Goal: Information Seeking & Learning: Learn about a topic

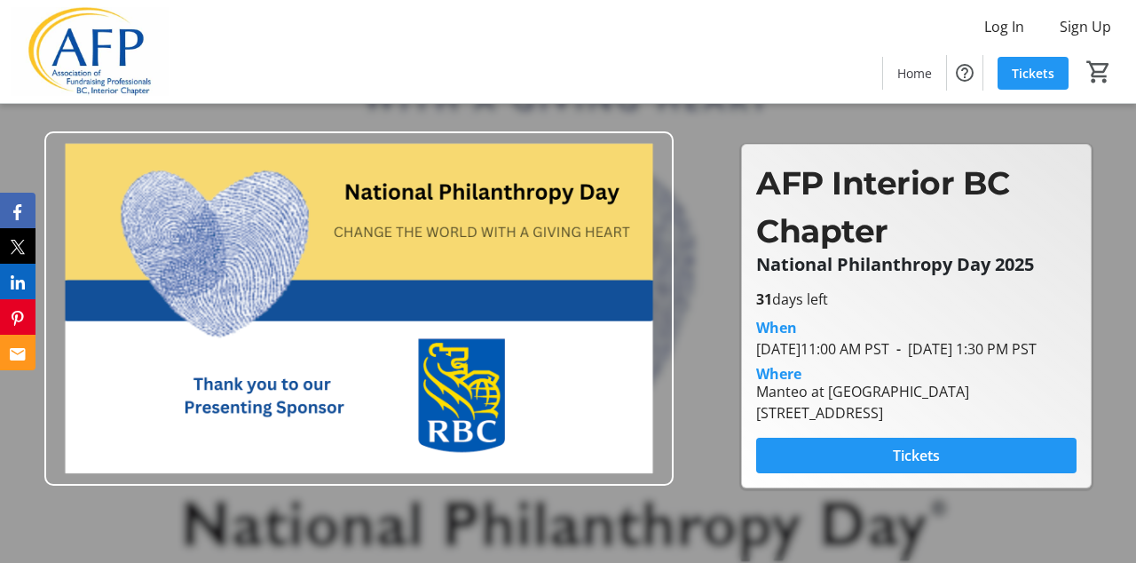
scroll to position [388, 0]
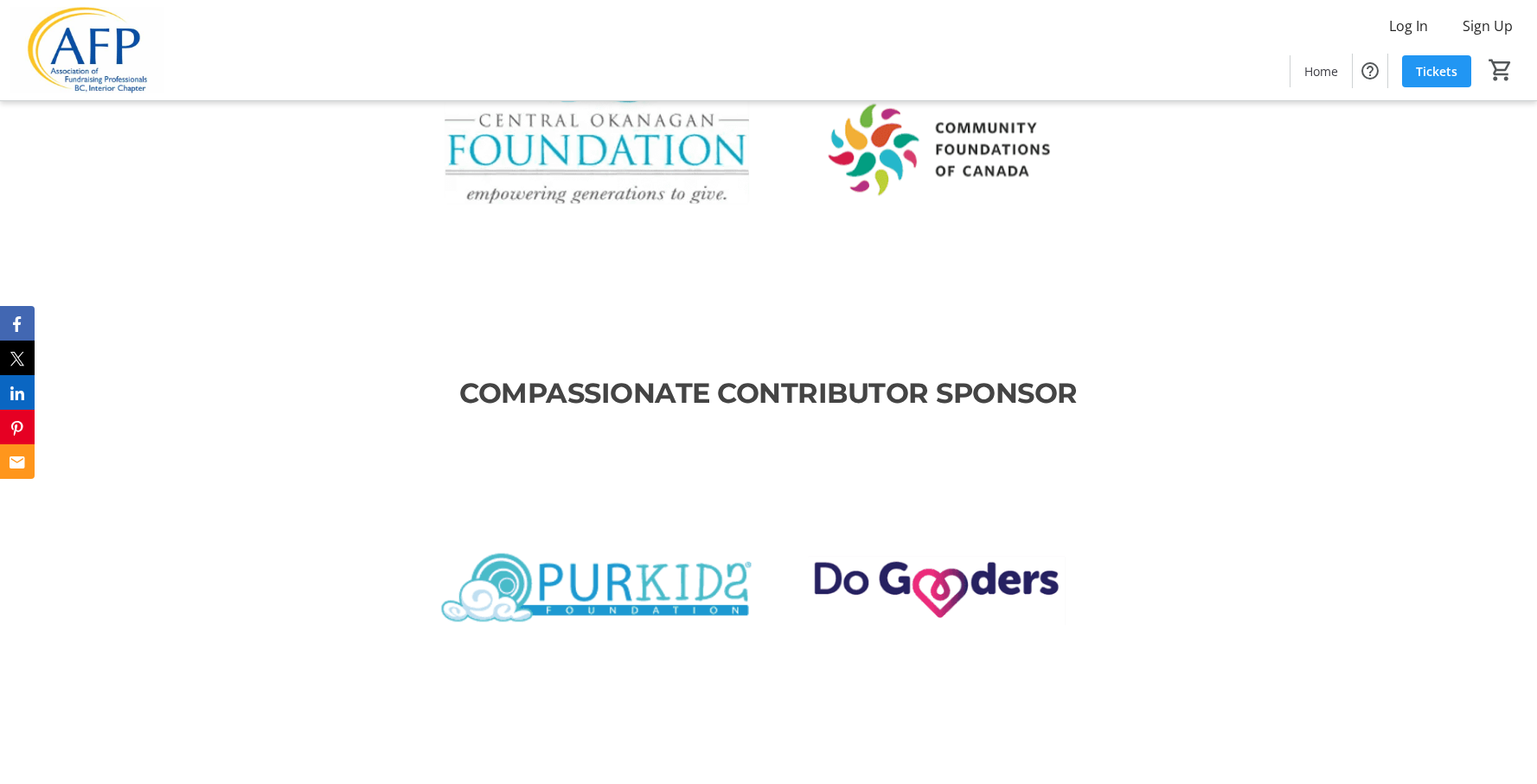
scroll to position [3058, 0]
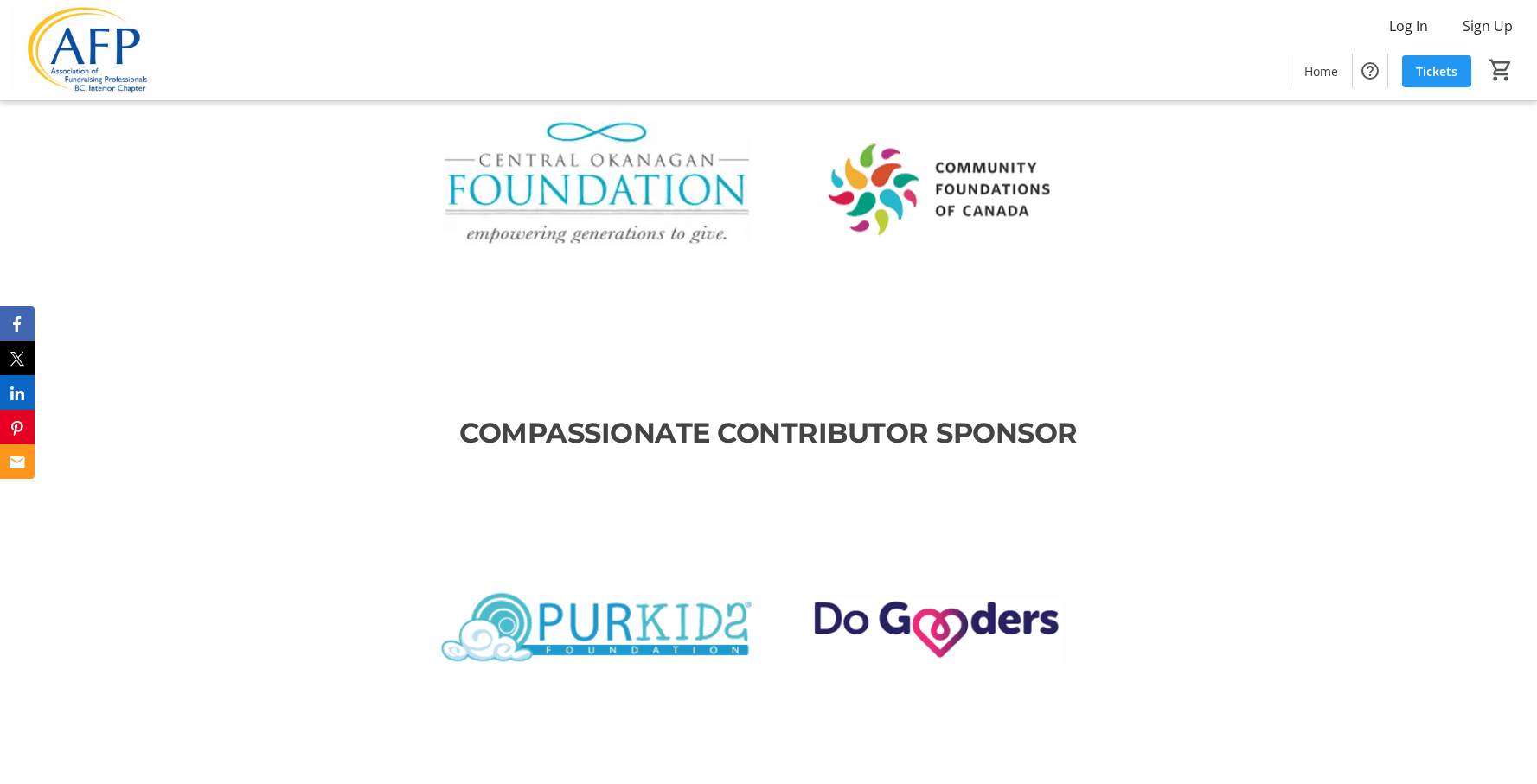
click at [667, 250] on div at bounding box center [598, 200] width 342 height 342
click at [776, 226] on div at bounding box center [938, 200] width 342 height 342
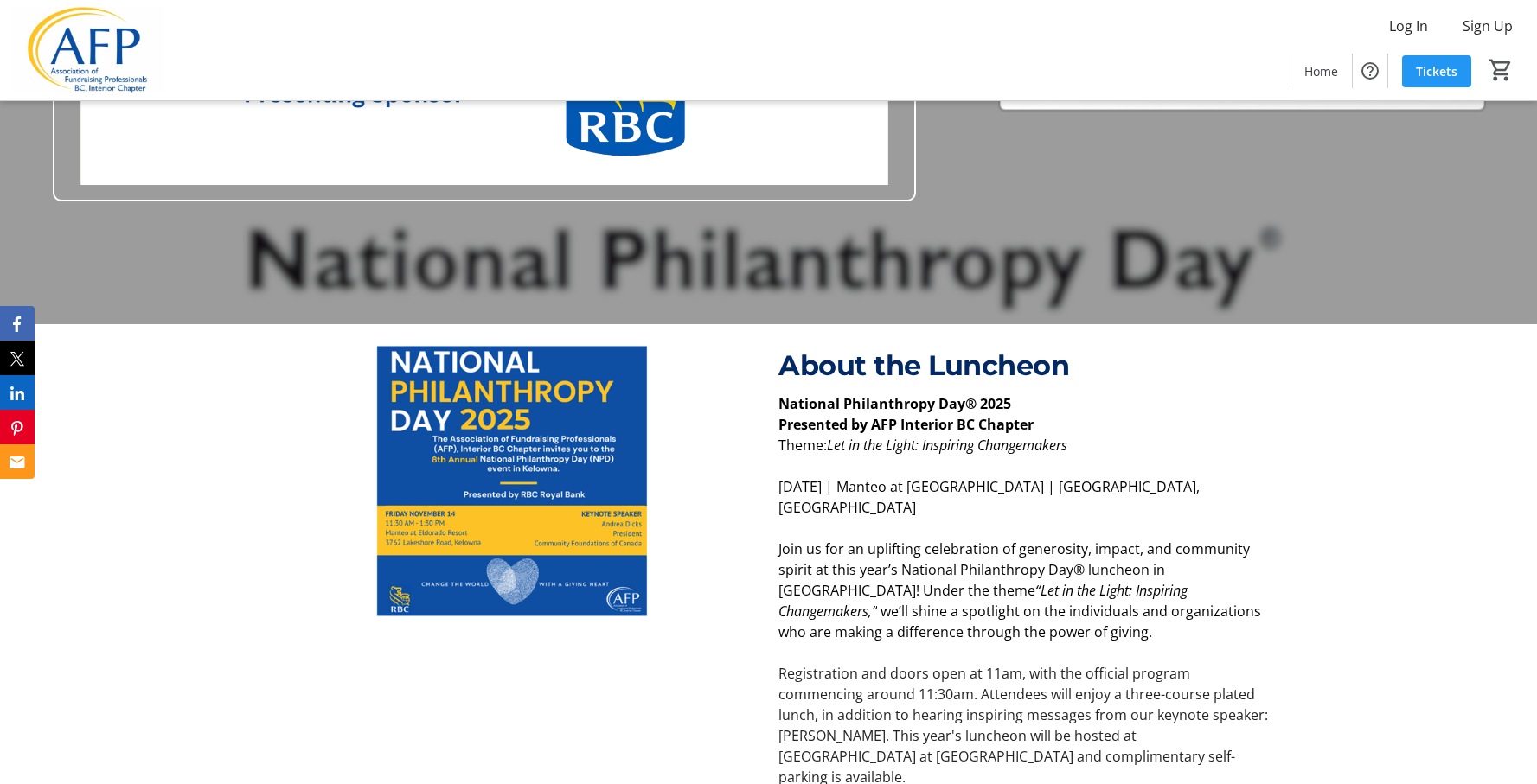
scroll to position [464, 0]
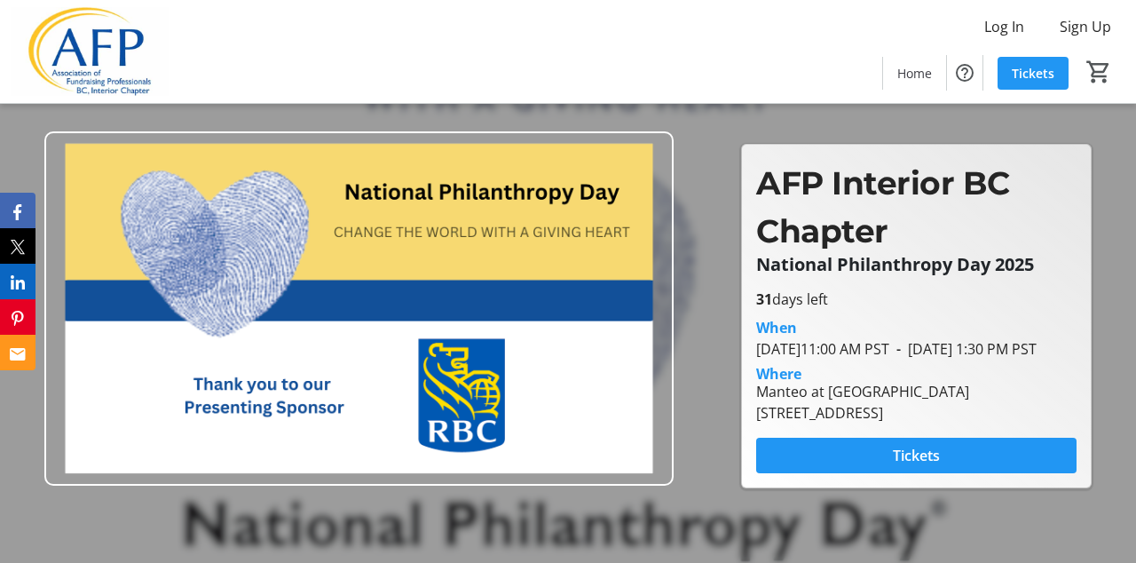
scroll to position [388, 0]
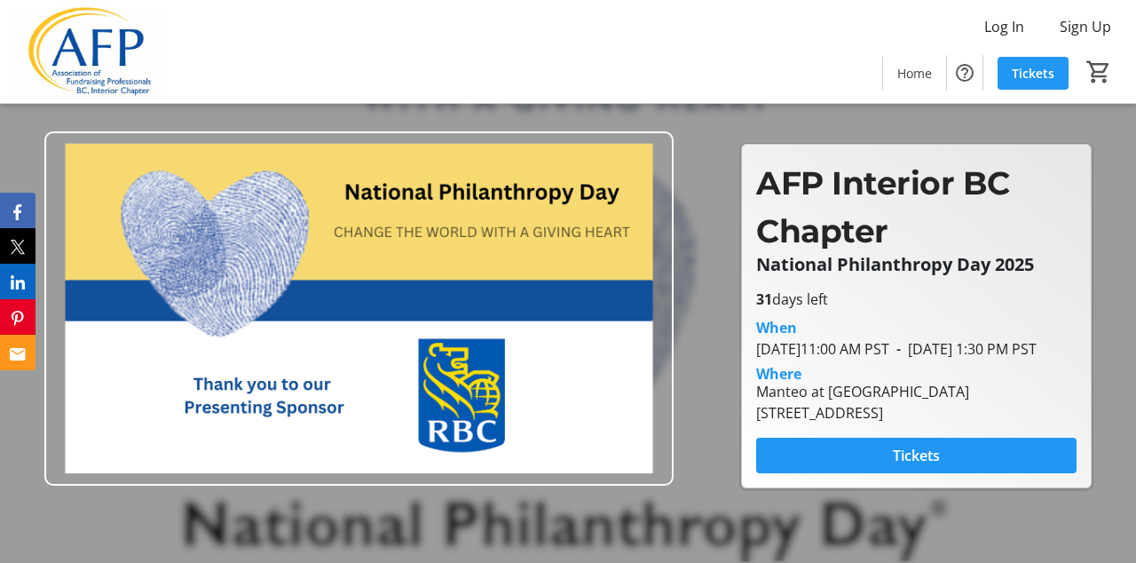
scroll to position [388, 0]
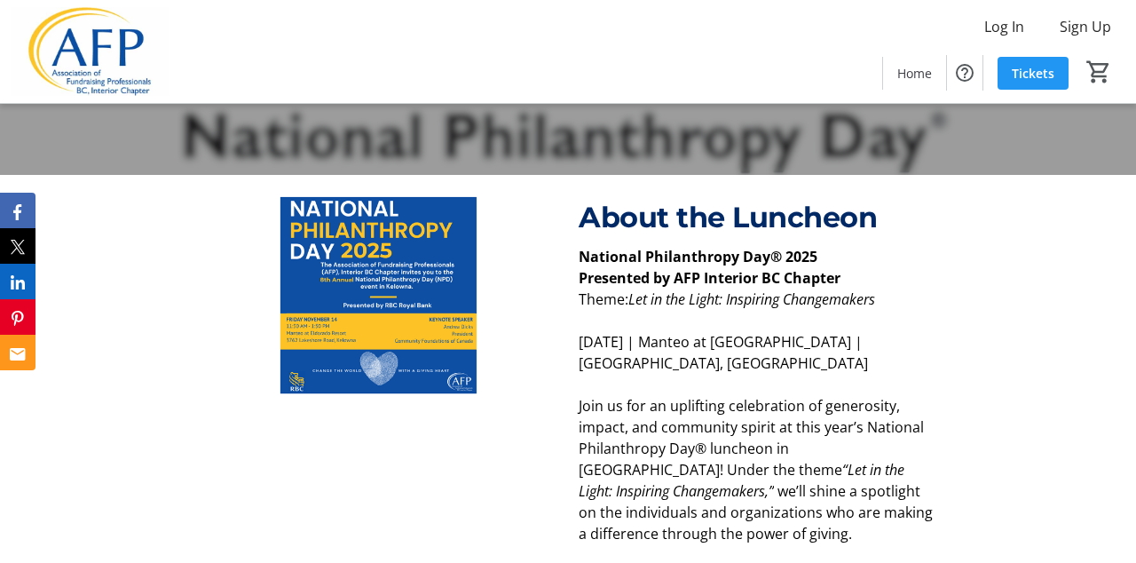
click at [683, 199] on p "About the Luncheon" at bounding box center [758, 217] width 358 height 43
